Goal: Use online tool/utility: Use online tool/utility

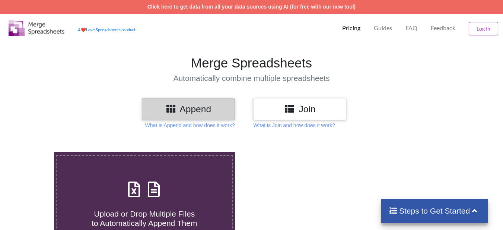
drag, startPoint x: 390, startPoint y: 0, endPoint x: 258, endPoint y: 51, distance: 141.9
click at [258, 51] on section "Merge Spreadsheets Automatically combine multiple spreadsheets" at bounding box center [251, 69] width 503 height 58
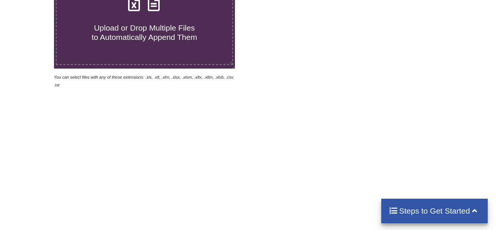
scroll to position [113, 0]
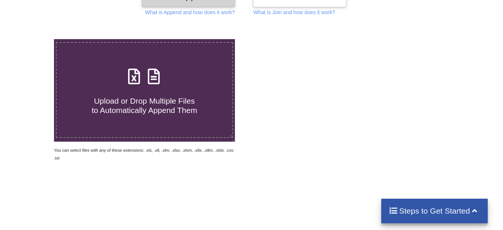
click at [148, 87] on div "Upload or Drop Multiple Files to Automatically Append Them" at bounding box center [145, 90] width 176 height 50
click at [33, 39] on input "Upload or Drop Multiple Files to Automatically Append Them" at bounding box center [33, 39] width 0 height 0
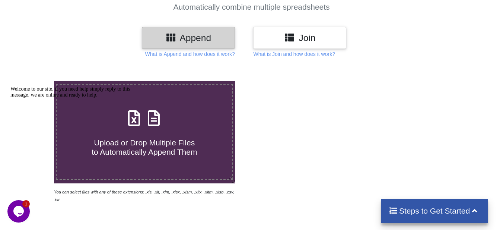
scroll to position [74, 0]
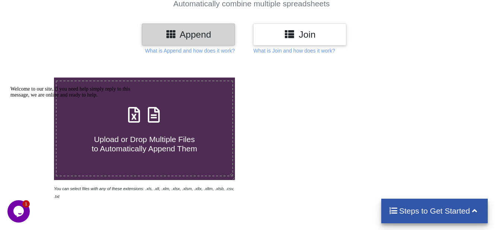
click at [10, 86] on icon "Chat attention grabber" at bounding box center [10, 86] width 0 height 0
click at [160, 138] on span "Upload or Drop Multiple Files to Automatically Append Them" at bounding box center [144, 144] width 105 height 18
click at [33, 77] on input "Upload or Drop Multiple Files to Automatically Append Them" at bounding box center [33, 77] width 0 height 0
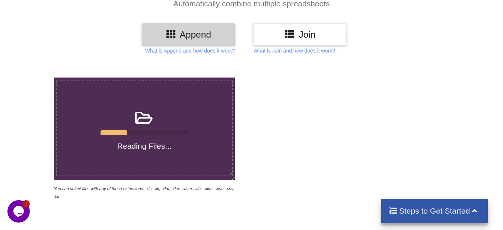
scroll to position [112, 0]
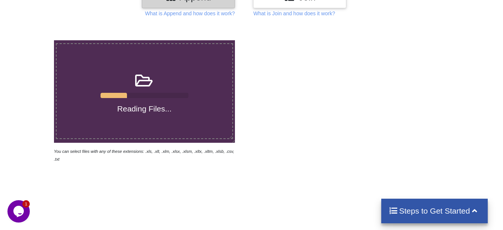
click at [148, 128] on label "Reading Files..." at bounding box center [144, 91] width 177 height 96
click at [33, 40] on input "Reading Files..." at bounding box center [33, 40] width 0 height 0
type input "C:\fakepath\yt_pdl_process_02_2025_detail_report.csv"
click at [279, 129] on div at bounding box center [358, 101] width 214 height 122
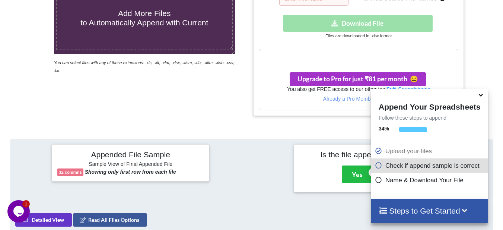
scroll to position [190, 0]
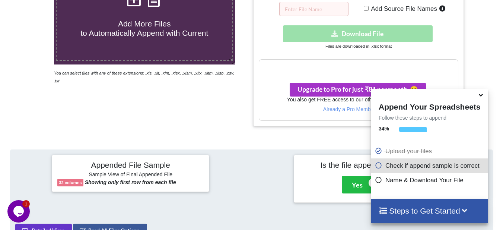
click at [480, 96] on icon at bounding box center [481, 93] width 8 height 7
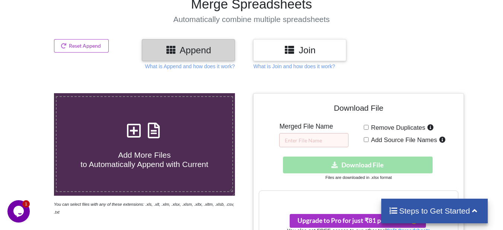
scroll to position [0, 0]
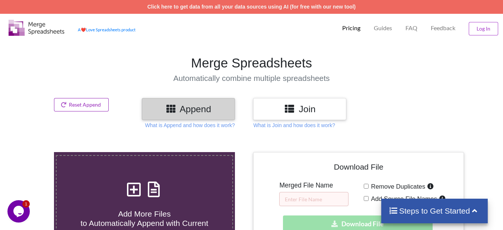
click at [86, 105] on button "Reset Append" at bounding box center [81, 104] width 55 height 13
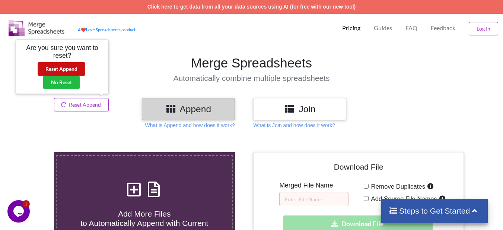
click at [62, 67] on button "Reset Append" at bounding box center [62, 68] width 48 height 13
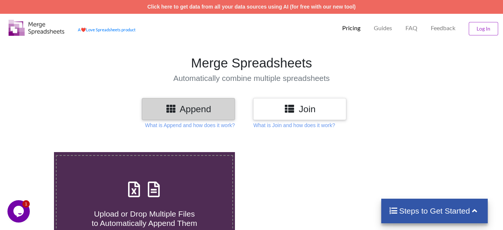
drag, startPoint x: 461, startPoint y: 118, endPoint x: 452, endPoint y: 125, distance: 10.8
click at [461, 119] on div at bounding box center [423, 109] width 86 height 22
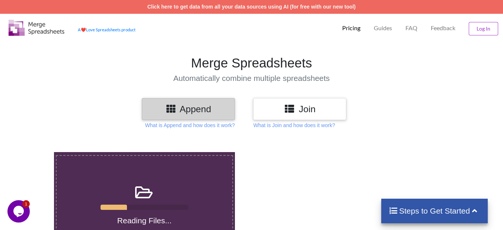
click at [471, 209] on icon at bounding box center [473, 210] width 9 height 8
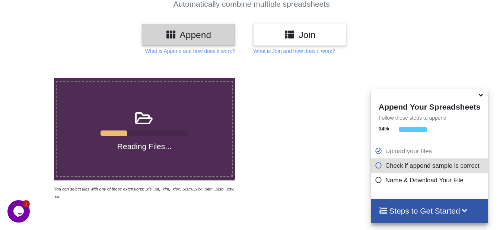
scroll to position [74, 0]
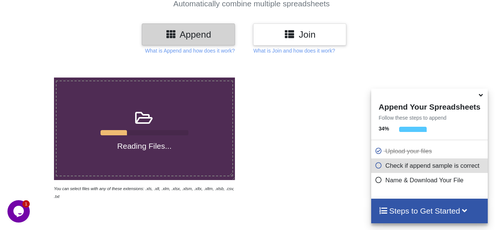
click at [434, 169] on p "Check if append sample is correct" at bounding box center [430, 165] width 111 height 9
click at [402, 179] on p "Name & Download Your File" at bounding box center [430, 179] width 111 height 9
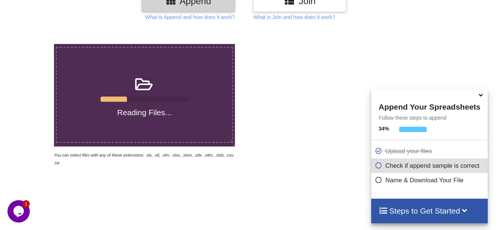
scroll to position [149, 0]
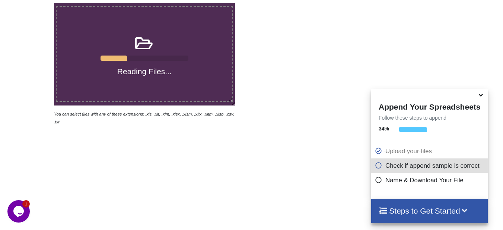
click at [466, 214] on icon at bounding box center [464, 210] width 9 height 8
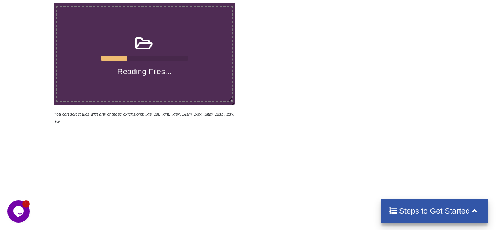
click at [469, 211] on h4 "Steps to Get Started" at bounding box center [434, 210] width 92 height 9
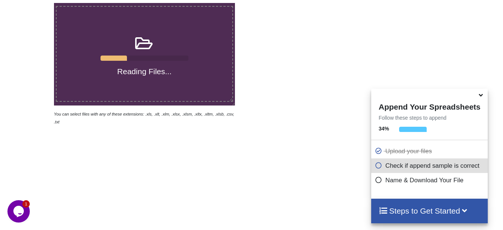
click at [479, 97] on icon at bounding box center [481, 93] width 8 height 7
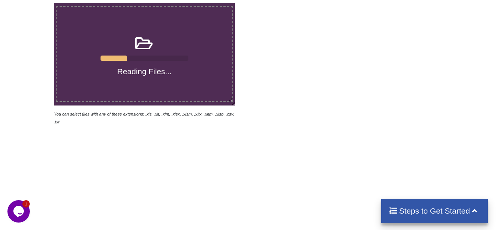
click at [308, 158] on div "Reading Files... You can select files with any of these extensions: .xls, .xlt,…" at bounding box center [251, 128] width 503 height 282
click at [262, 119] on div "Reading Files... You can select files with any of these extensions: .xls, .xlt,…" at bounding box center [251, 128] width 503 height 282
click at [306, 112] on div at bounding box center [358, 64] width 214 height 122
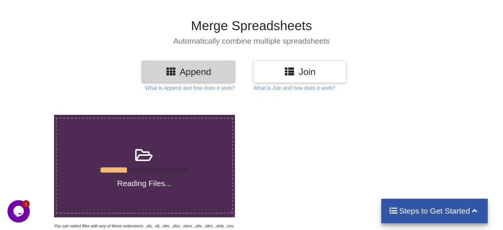
click at [201, 75] on h3 "Append" at bounding box center [188, 71] width 82 height 11
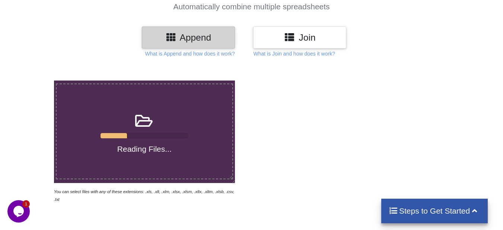
scroll to position [74, 0]
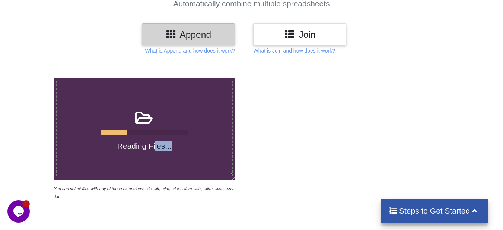
drag, startPoint x: 154, startPoint y: 135, endPoint x: 189, endPoint y: 151, distance: 38.5
click at [189, 151] on label "Reading Files..." at bounding box center [144, 128] width 177 height 96
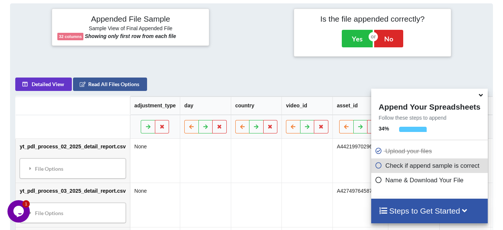
scroll to position [339, 0]
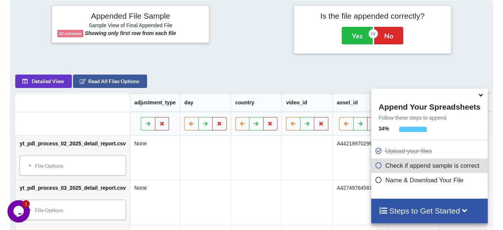
click at [481, 97] on icon at bounding box center [481, 93] width 8 height 7
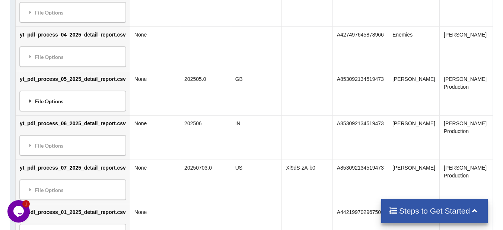
scroll to position [536, 0]
click at [69, 105] on div "File Options" at bounding box center [73, 101] width 102 height 16
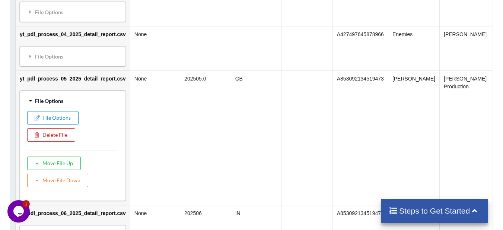
click at [80, 102] on div "File Options" at bounding box center [73, 101] width 102 height 16
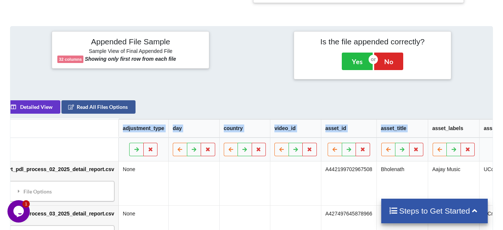
scroll to position [0, 0]
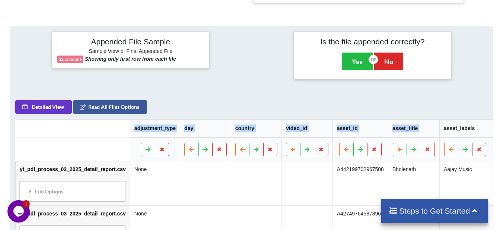
drag, startPoint x: 435, startPoint y: 129, endPoint x: 0, endPoint y: 121, distance: 435.3
click at [238, 66] on div at bounding box center [251, 55] width 81 height 48
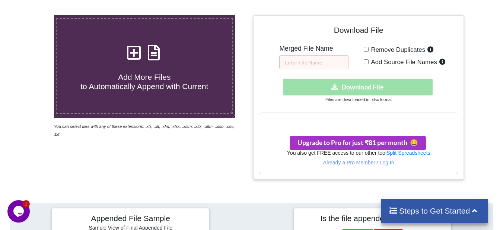
scroll to position [127, 0]
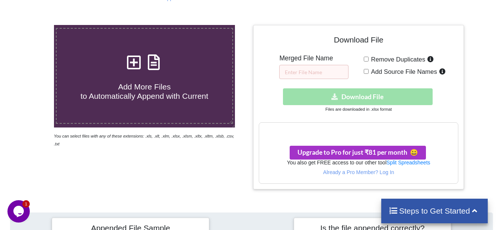
click at [369, 60] on span "Remove Duplicates" at bounding box center [396, 59] width 57 height 7
click at [368, 60] on input "Remove Duplicates" at bounding box center [365, 59] width 5 height 5
checkbox input "true"
drag, startPoint x: 366, startPoint y: 71, endPoint x: 347, endPoint y: 73, distance: 18.3
click at [366, 71] on input "Add Source File Names" at bounding box center [365, 71] width 5 height 5
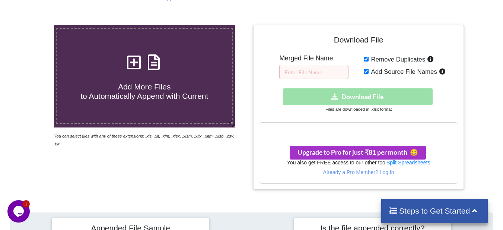
checkbox input "true"
click at [330, 73] on input "text" at bounding box center [313, 72] width 69 height 14
type input "yfyttyuyuuu"
click at [359, 100] on div "Download hidden Download File" at bounding box center [358, 96] width 199 height 17
